Goal: Task Accomplishment & Management: Complete application form

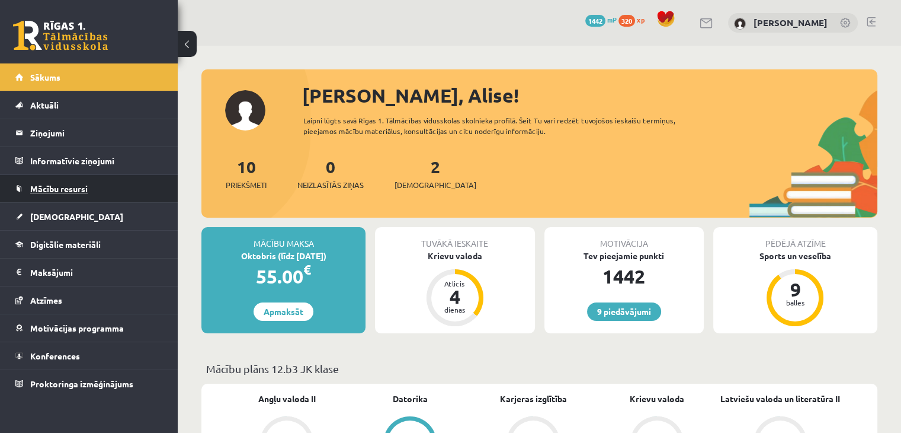
click at [24, 185] on link "Mācību resursi" at bounding box center [89, 188] width 148 height 27
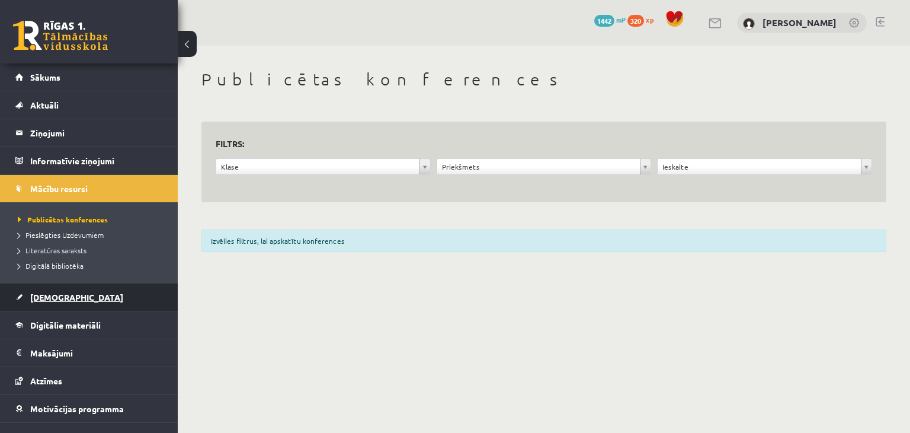
click at [42, 292] on span "[DEMOGRAPHIC_DATA]" at bounding box center [76, 297] width 93 height 11
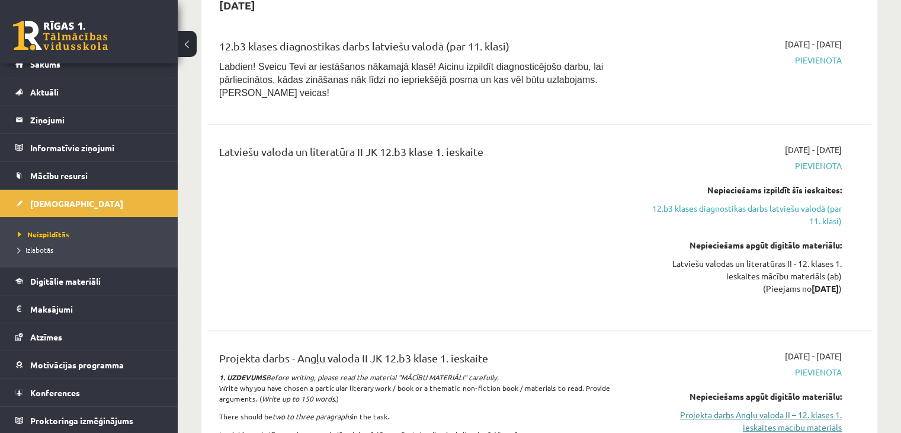
scroll to position [770, 0]
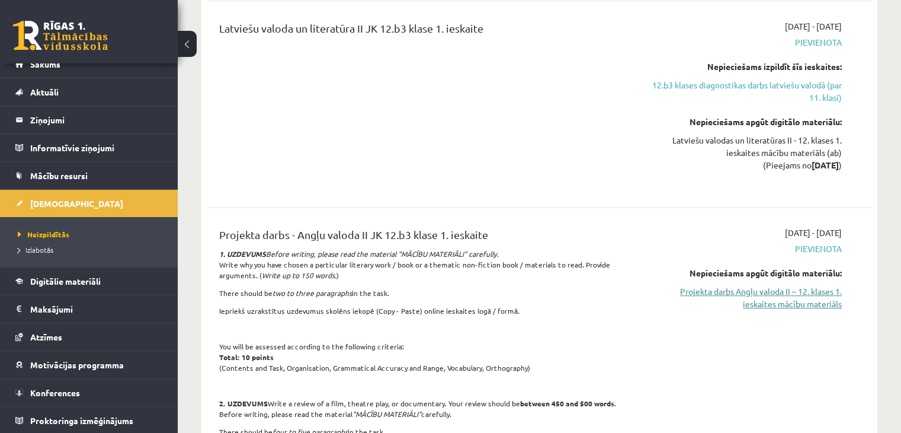
click at [797, 285] on link "Projekta darbs Angļu valoda II – 12. klases 1. ieskaites mācību materiāls" at bounding box center [745, 297] width 196 height 25
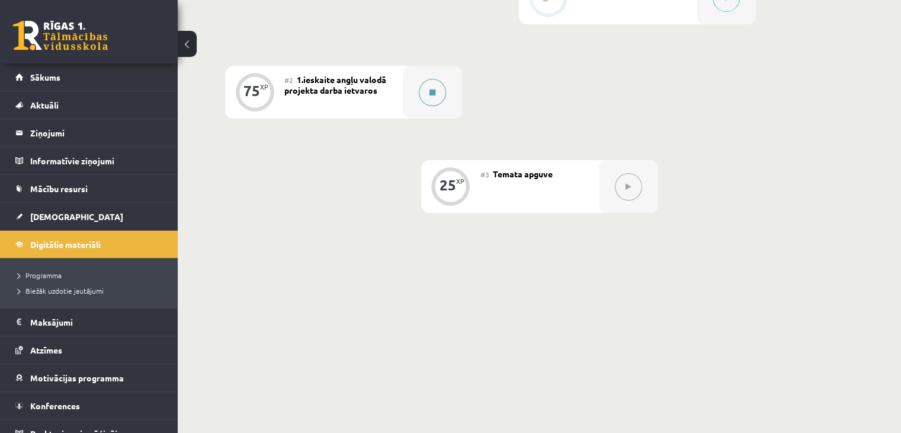
click at [417, 119] on div at bounding box center [432, 92] width 59 height 53
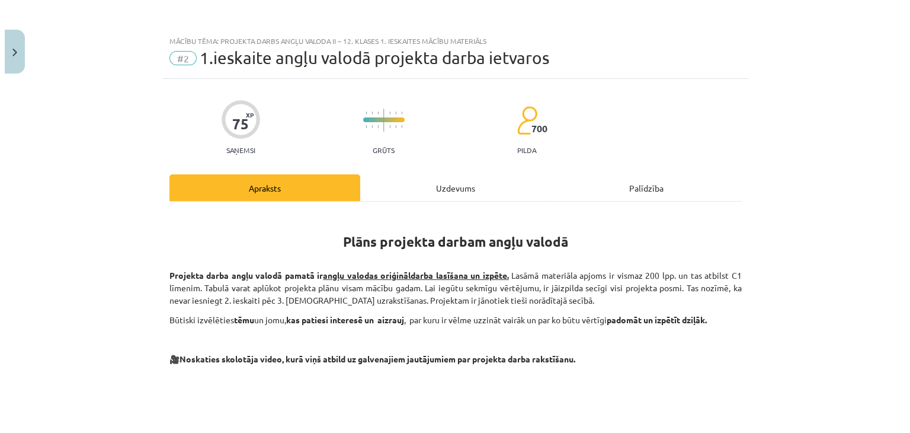
scroll to position [335, 0]
click at [458, 198] on div "Uzdevums" at bounding box center [455, 187] width 191 height 27
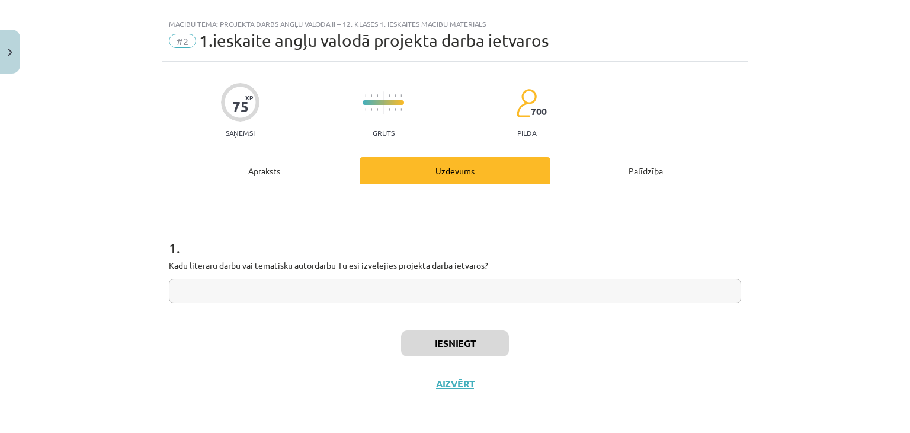
click at [351, 294] on input "text" at bounding box center [455, 291] width 573 height 24
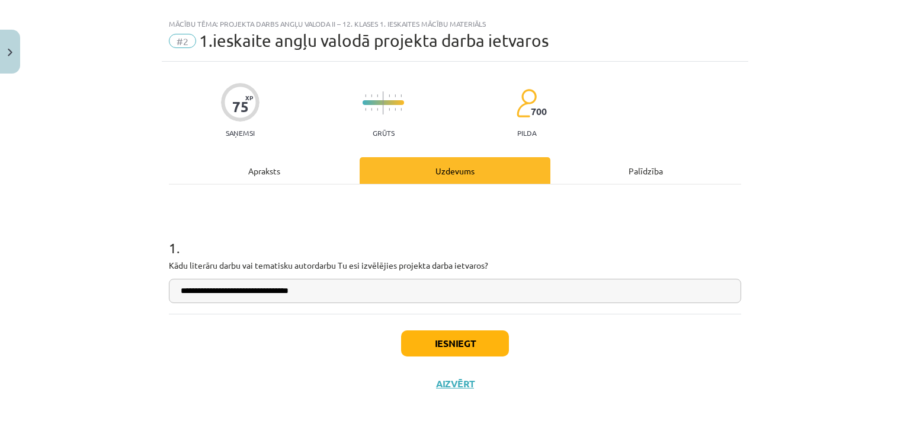
click at [410, 283] on input "**********" at bounding box center [455, 291] width 573 height 24
drag, startPoint x: 238, startPoint y: 293, endPoint x: 220, endPoint y: 297, distance: 18.3
click at [220, 297] on input "**********" at bounding box center [455, 291] width 573 height 24
click at [351, 297] on input "**********" at bounding box center [455, 291] width 573 height 24
click at [216, 292] on input "**********" at bounding box center [455, 291] width 573 height 24
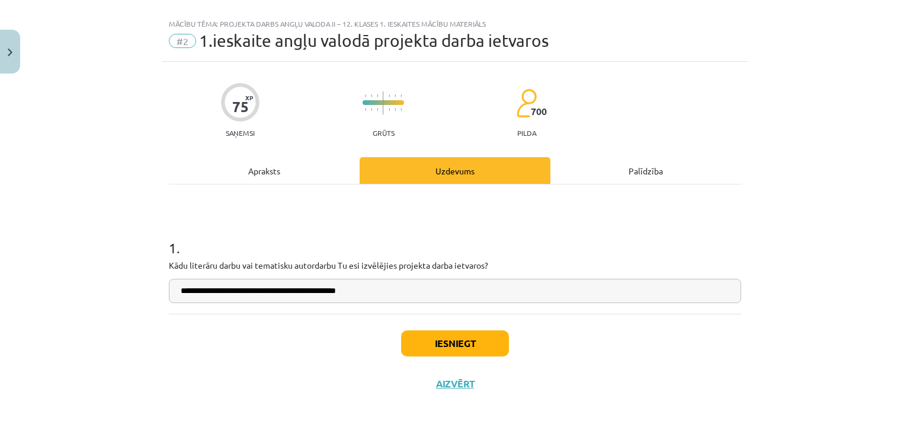
type input "**********"
drag, startPoint x: 248, startPoint y: 290, endPoint x: 220, endPoint y: 296, distance: 28.5
click at [220, 296] on input "**********" at bounding box center [455, 291] width 573 height 24
click at [232, 369] on div "Iesniegt Aizvērt" at bounding box center [455, 355] width 573 height 83
click at [448, 342] on button "Iesniegt" at bounding box center [455, 343] width 108 height 26
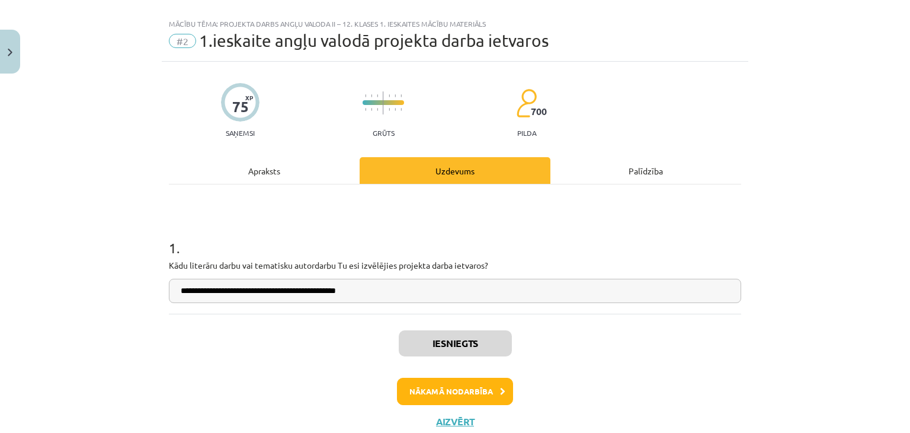
scroll to position [55, 0]
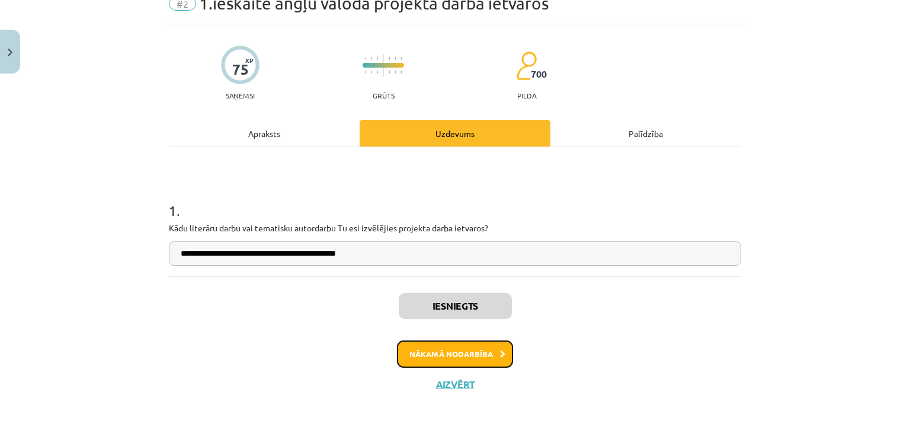
click at [439, 344] on button "Nākamā nodarbība" at bounding box center [455, 353] width 116 height 27
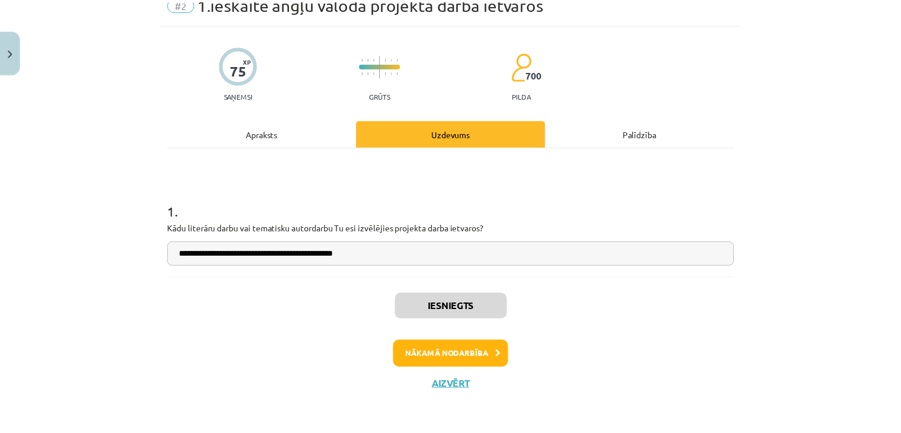
scroll to position [0, 0]
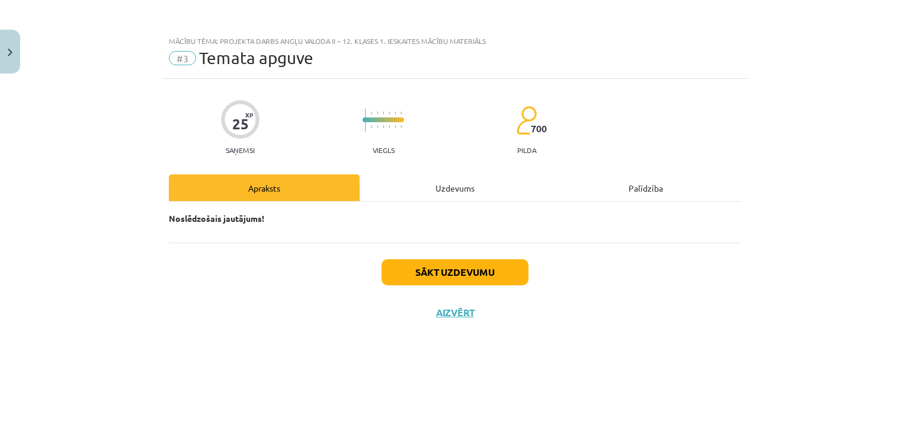
click at [442, 191] on div "Uzdevums" at bounding box center [455, 187] width 191 height 27
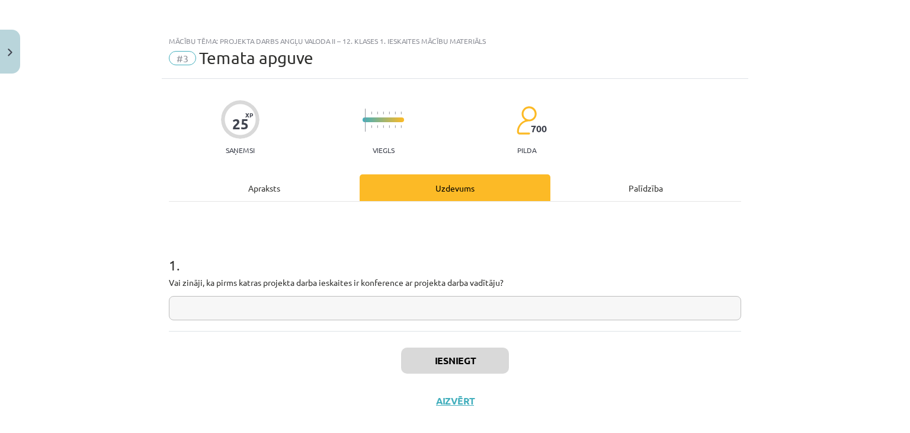
click at [370, 316] on input "text" at bounding box center [455, 308] width 573 height 24
click at [345, 199] on div "Apraksts" at bounding box center [264, 187] width 191 height 27
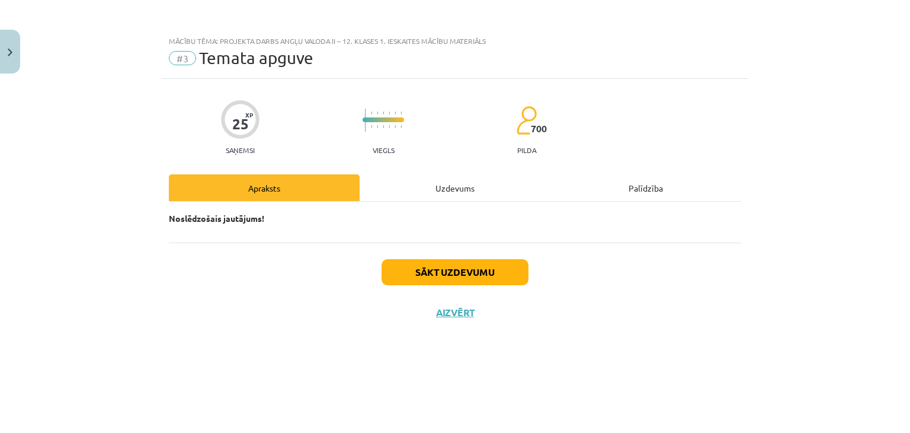
click at [408, 203] on div "Noslēdzošais jautājums!" at bounding box center [455, 222] width 573 height 41
click at [417, 187] on div "Uzdevums" at bounding box center [455, 187] width 191 height 27
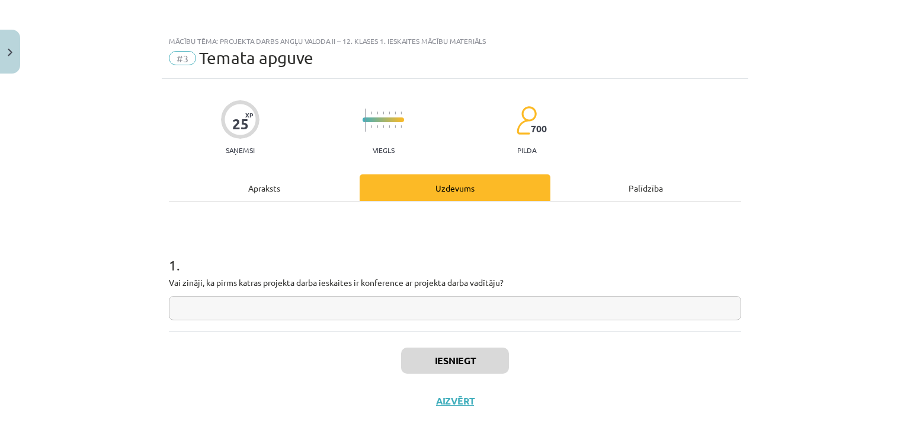
drag, startPoint x: 386, startPoint y: 316, endPoint x: 378, endPoint y: 316, distance: 8.3
click at [378, 316] on input "text" at bounding box center [455, 308] width 573 height 24
type input "*********"
click at [430, 364] on button "Iesniegt" at bounding box center [455, 360] width 108 height 26
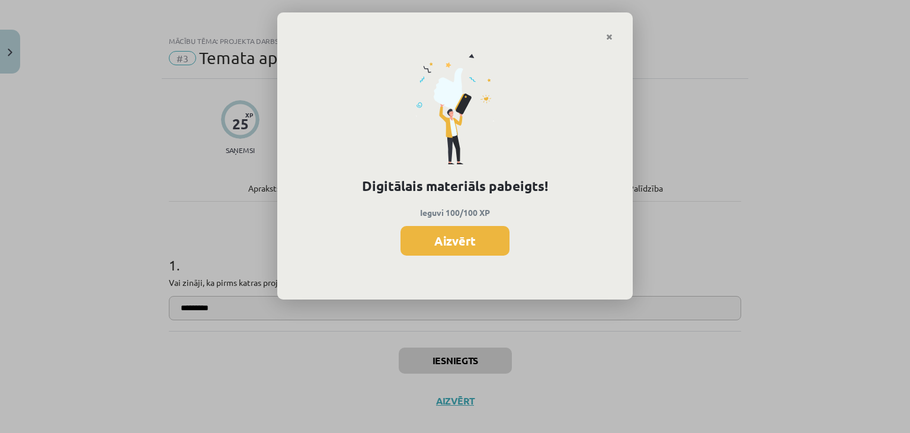
click at [453, 258] on div "Digitālais materiāls pabeigts! Ieguvi 100/100 XP Aizvērt" at bounding box center [455, 170] width 356 height 258
click at [454, 248] on button "Aizvērt" at bounding box center [455, 241] width 109 height 30
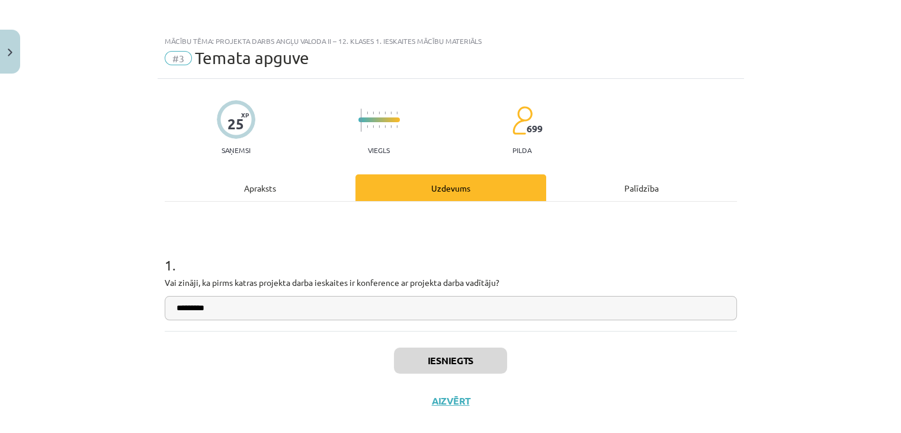
click at [458, 406] on div "Iesniegts Aizvērt" at bounding box center [451, 372] width 573 height 83
click at [450, 402] on button "Aizvērt" at bounding box center [450, 401] width 45 height 12
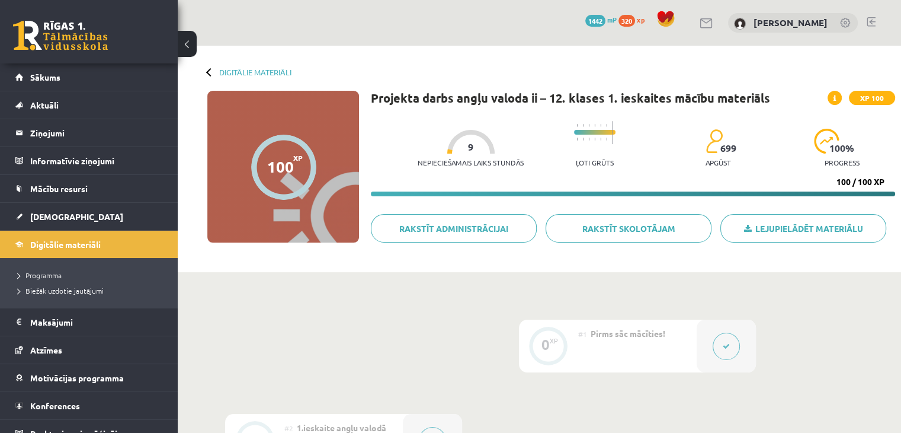
click at [60, 48] on link at bounding box center [60, 36] width 95 height 30
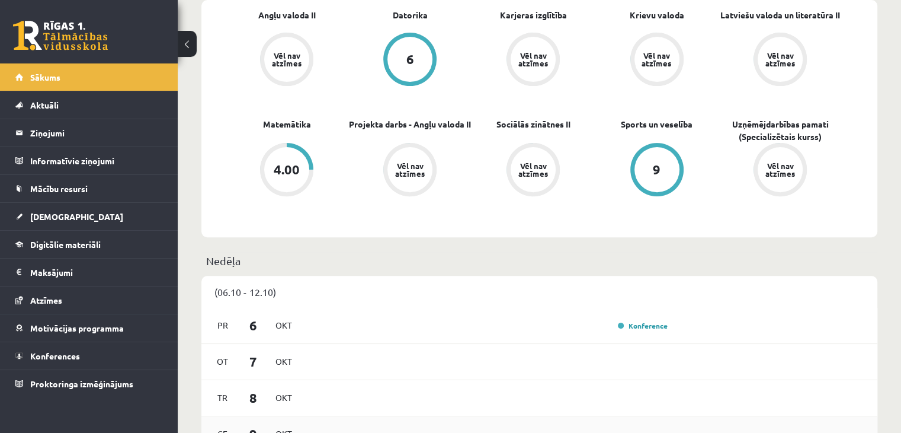
scroll to position [533, 0]
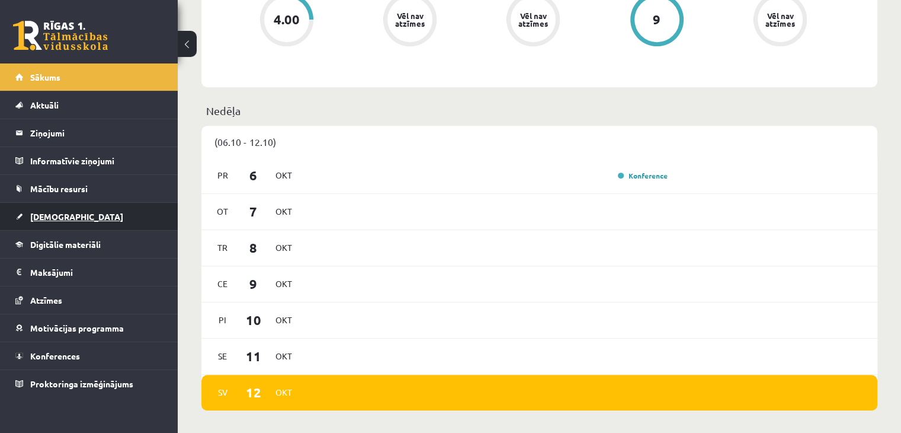
click at [70, 220] on link "[DEMOGRAPHIC_DATA]" at bounding box center [89, 216] width 148 height 27
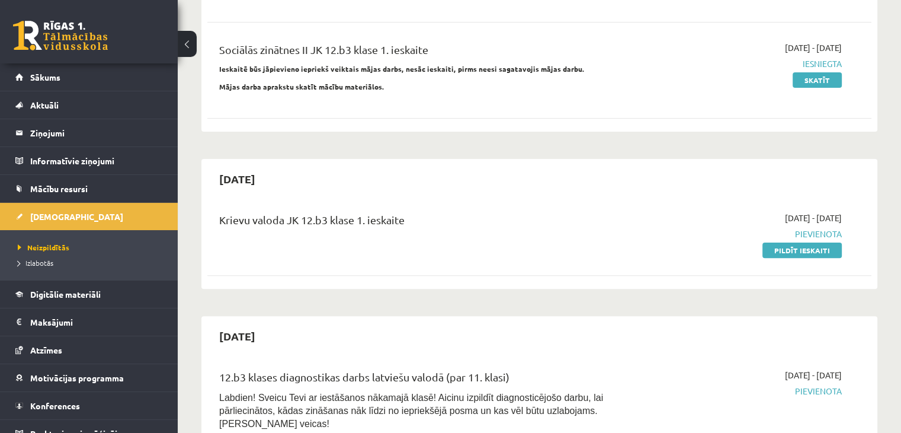
scroll to position [296, 0]
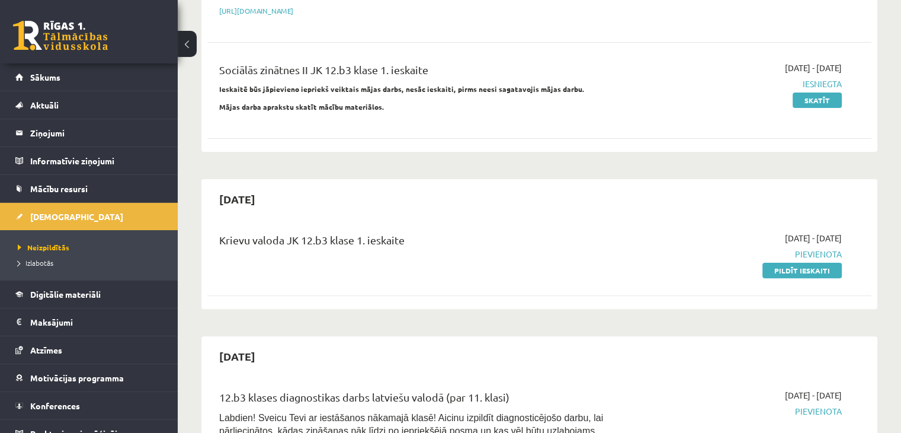
click at [66, 20] on div "9 Dāvanas 1442 mP 420 xp" at bounding box center [89, 31] width 178 height 63
click at [33, 40] on link at bounding box center [60, 36] width 95 height 30
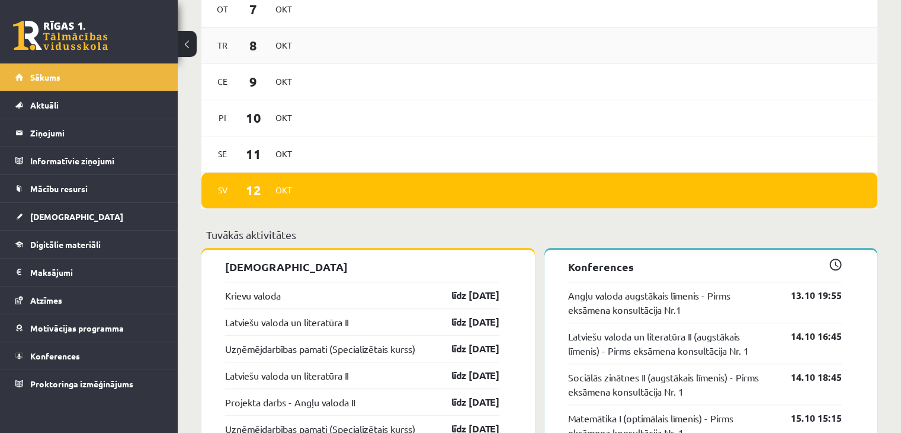
scroll to position [652, 0]
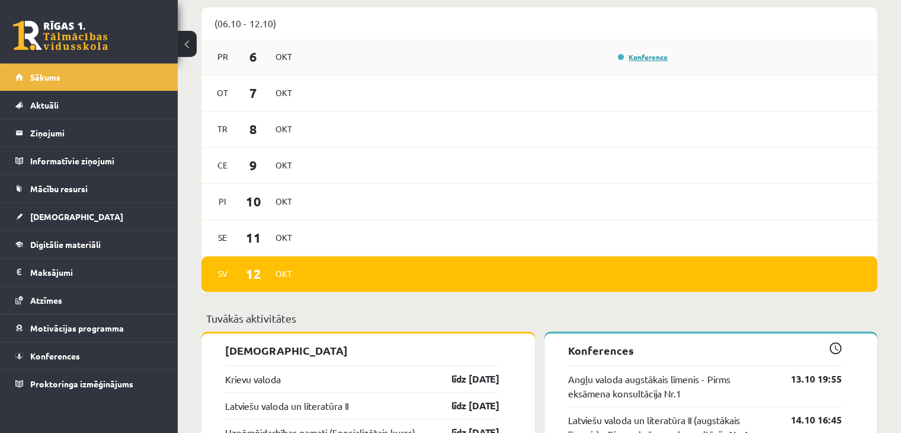
click at [626, 60] on link "Konference" at bounding box center [643, 56] width 50 height 9
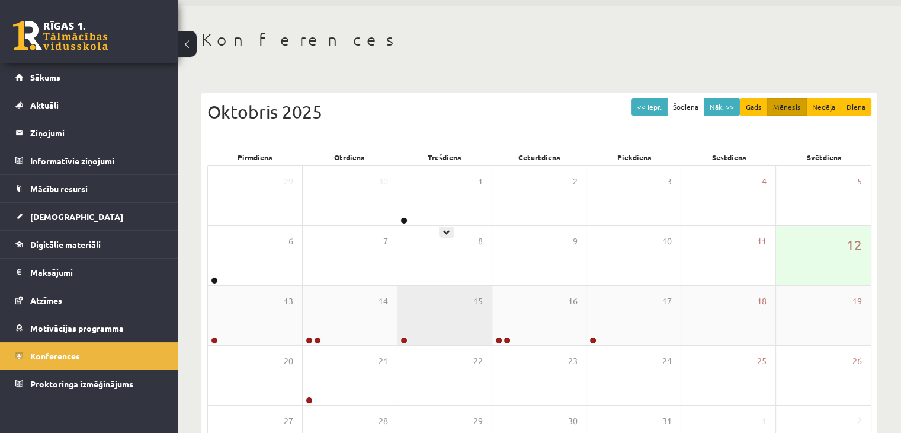
scroll to position [119, 0]
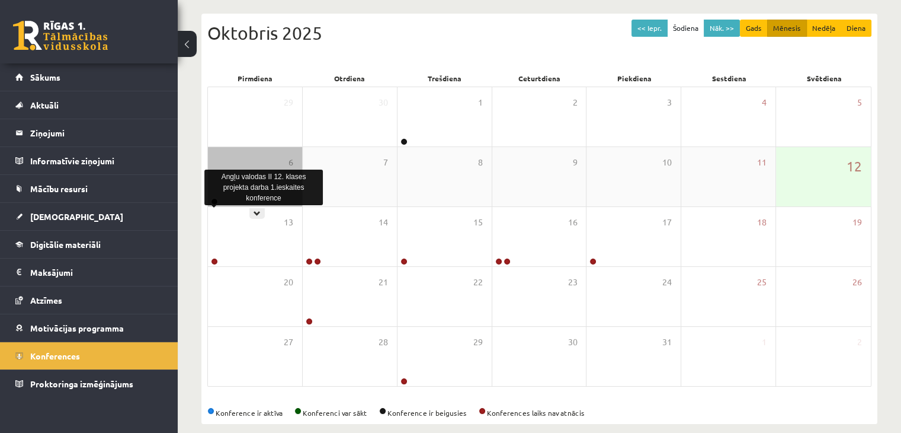
click at [213, 198] on link at bounding box center [214, 201] width 7 height 7
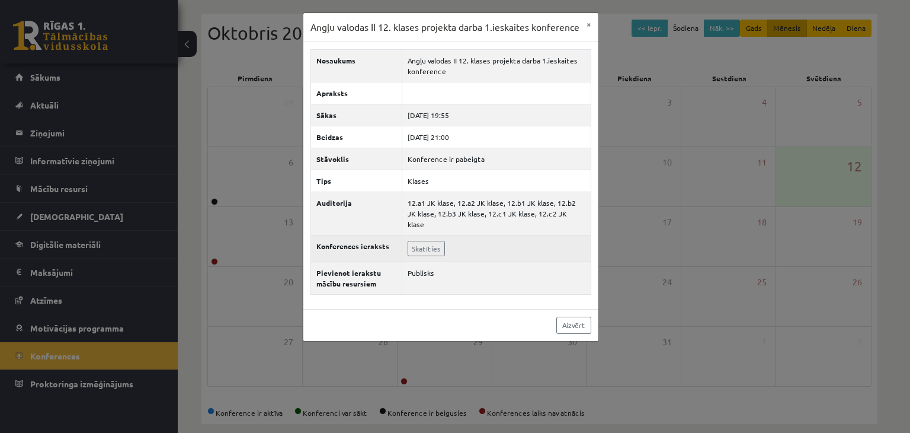
click at [443, 259] on td "Skatīties" at bounding box center [496, 248] width 189 height 27
click at [430, 259] on td "Skatīties" at bounding box center [496, 248] width 189 height 27
click at [420, 256] on link "Skatīties" at bounding box center [426, 248] width 37 height 15
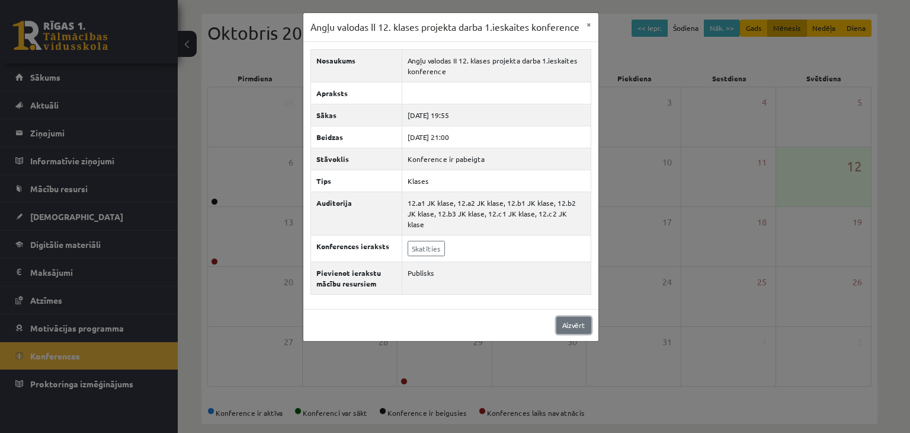
click at [557, 327] on link "Aizvērt" at bounding box center [574, 324] width 35 height 17
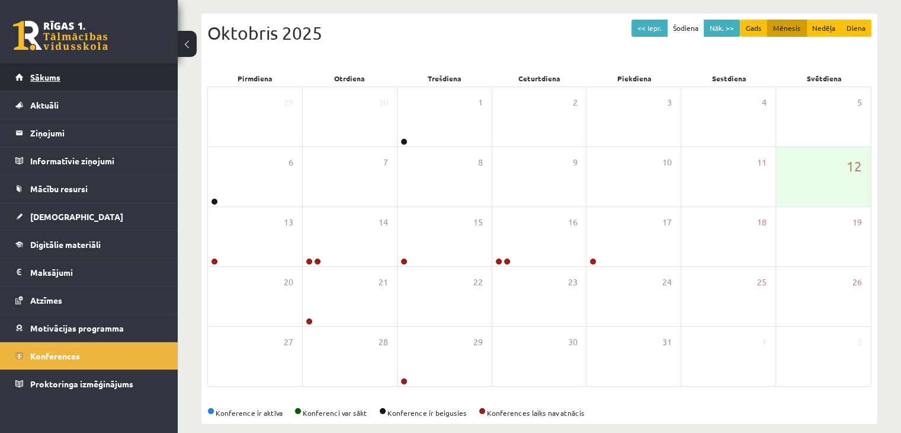
click at [40, 81] on span "Sākums" at bounding box center [45, 77] width 30 height 11
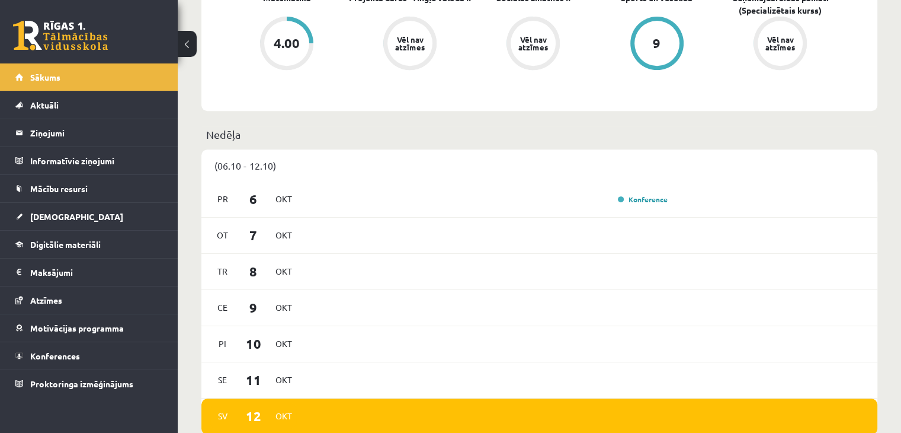
scroll to position [533, 0]
